Goal: Find specific page/section: Find specific page/section

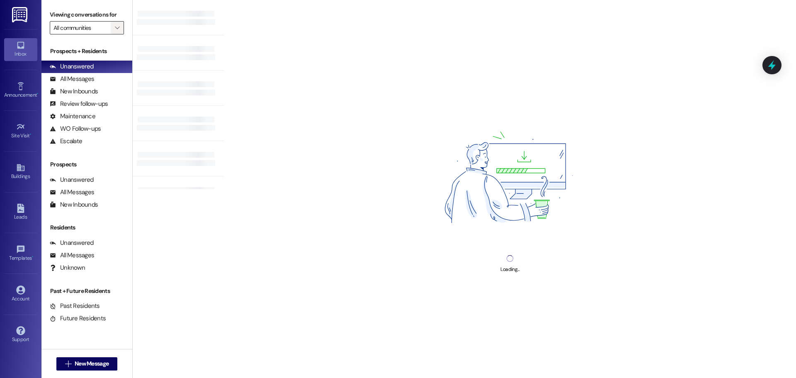
click at [119, 26] on span "" at bounding box center [117, 27] width 8 height 13
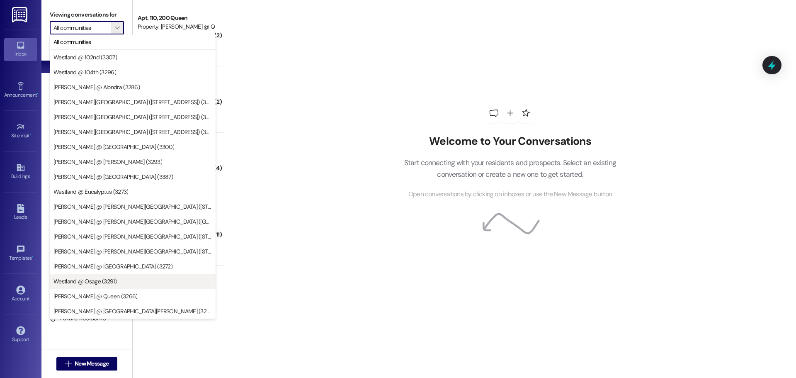
click at [96, 282] on span "Westland @ Osage (3291)" at bounding box center [84, 281] width 63 height 8
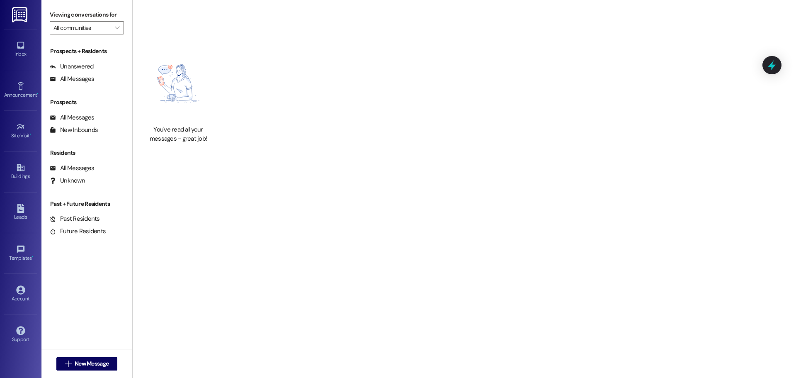
type input "Westland @ Osage (3291)"
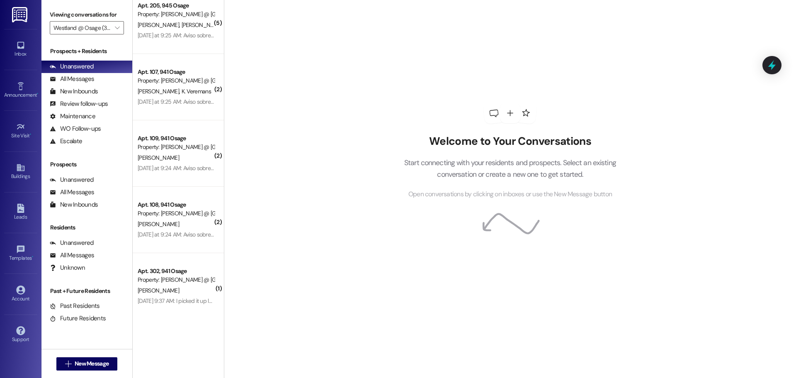
scroll to position [212, 0]
click at [22, 176] on div "Buildings" at bounding box center [20, 176] width 41 height 8
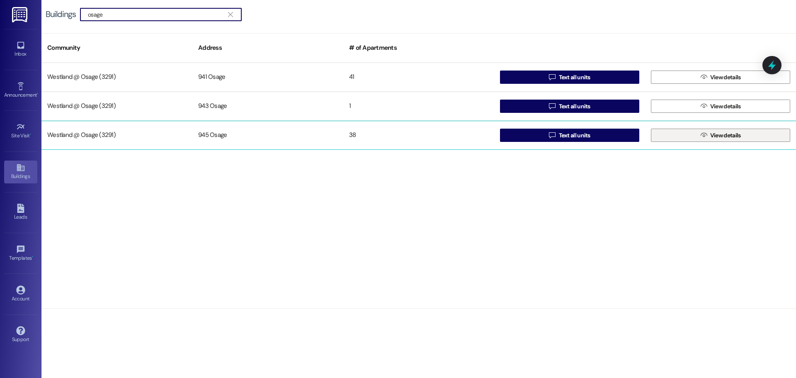
type input "osage"
click at [722, 138] on span "View details" at bounding box center [725, 135] width 31 height 9
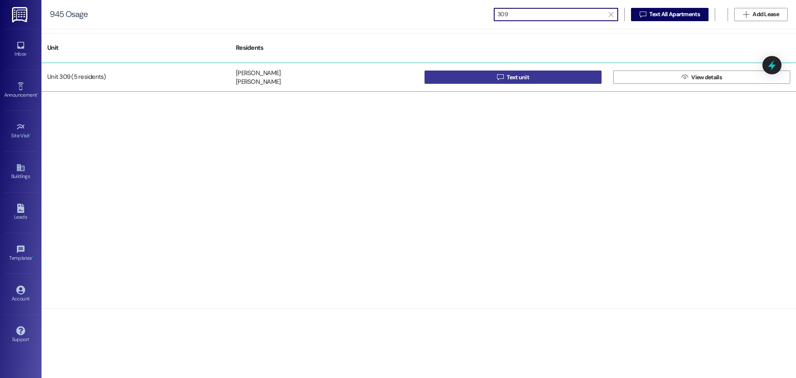
type input "309"
click at [562, 78] on button " Text unit" at bounding box center [512, 76] width 177 height 13
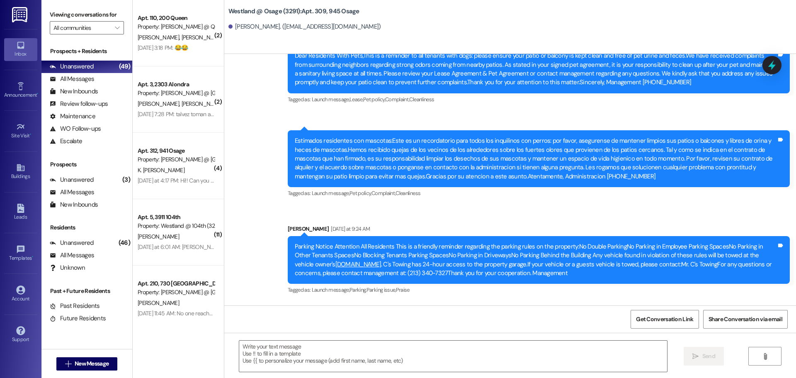
scroll to position [2404, 0]
